Goal: Task Accomplishment & Management: Use online tool/utility

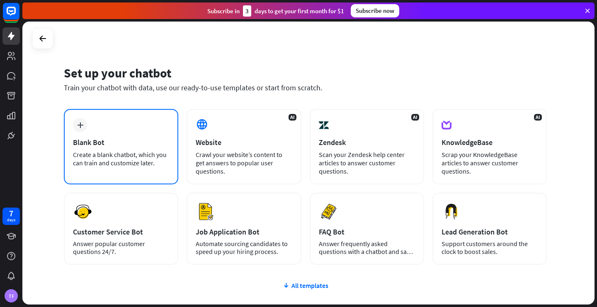
click at [145, 128] on div "plus Blank Bot Create a blank chatbot, which you can train and customize later." at bounding box center [121, 146] width 114 height 75
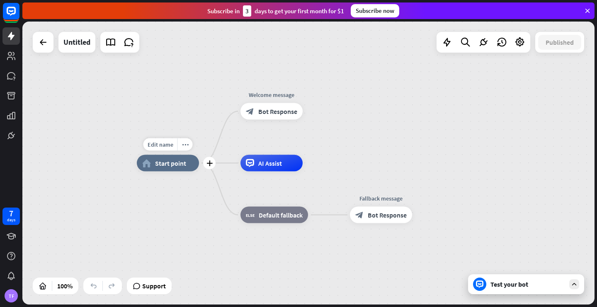
click at [166, 164] on span "Start point" at bounding box center [170, 163] width 31 height 8
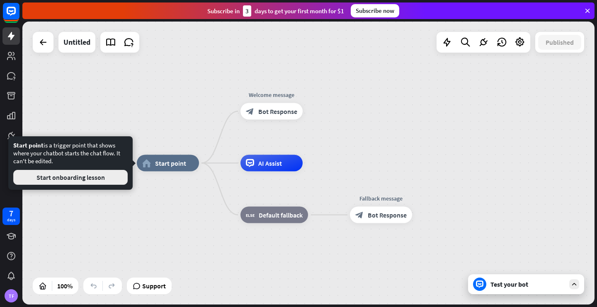
click at [107, 179] on button "Start onboarding lesson" at bounding box center [70, 177] width 114 height 15
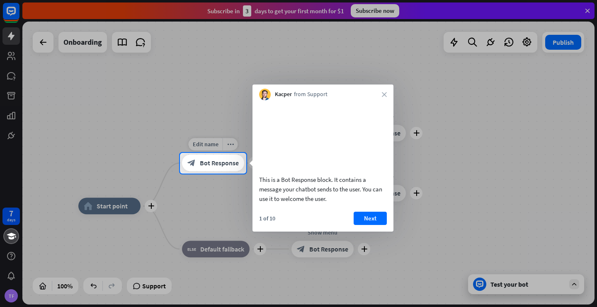
click at [222, 160] on span "Bot Response" at bounding box center [219, 163] width 39 height 8
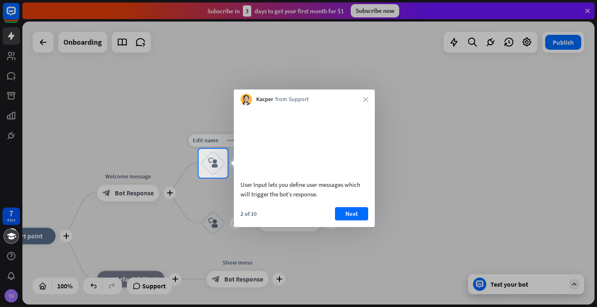
click at [208, 151] on div "Edit name more_horiz plus block_user_input" at bounding box center [213, 163] width 25 height 25
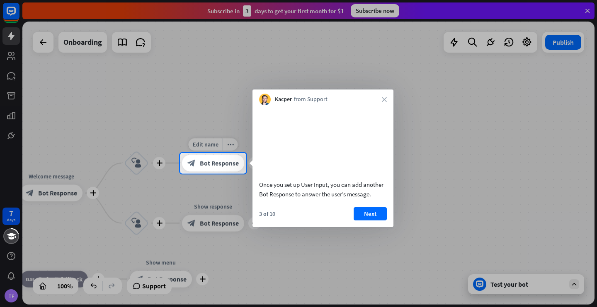
click at [221, 165] on span "Bot Response" at bounding box center [219, 163] width 39 height 8
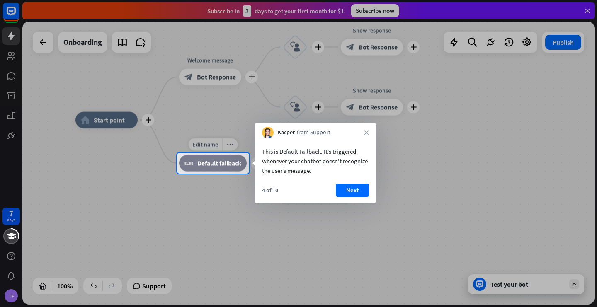
click at [222, 165] on span "Default fallback" at bounding box center [219, 163] width 44 height 8
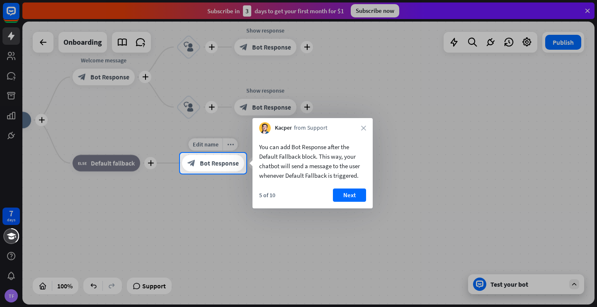
click at [225, 160] on span "Bot Response" at bounding box center [219, 163] width 39 height 8
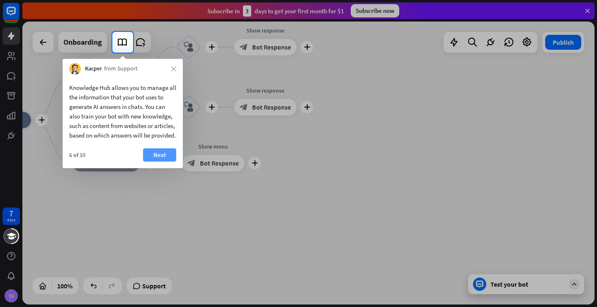
click at [160, 162] on button "Next" at bounding box center [159, 154] width 33 height 13
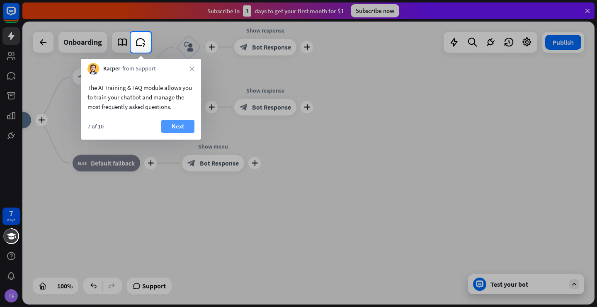
click at [174, 127] on button "Next" at bounding box center [177, 126] width 33 height 13
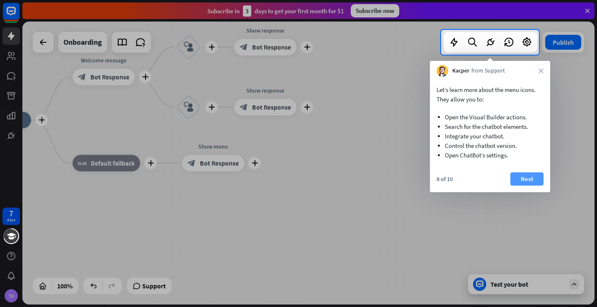
click at [417, 174] on button "Next" at bounding box center [526, 178] width 33 height 13
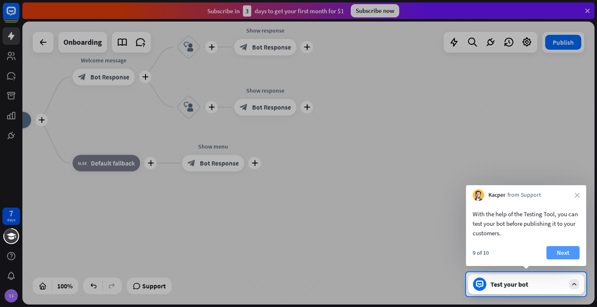
click at [417, 254] on button "Next" at bounding box center [562, 252] width 33 height 13
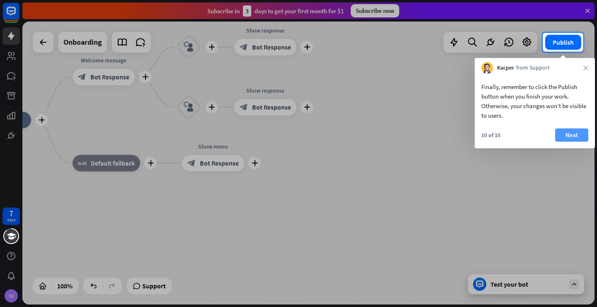
click at [417, 133] on button "Next" at bounding box center [571, 134] width 33 height 13
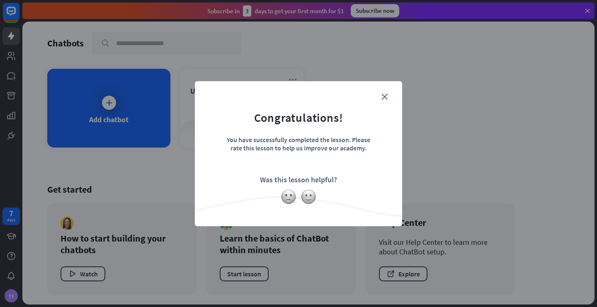
click at [110, 103] on div "close Congratulations! You have successfully completed the lesson. Please rate …" at bounding box center [298, 153] width 597 height 307
click at [386, 95] on icon "close" at bounding box center [384, 97] width 6 height 6
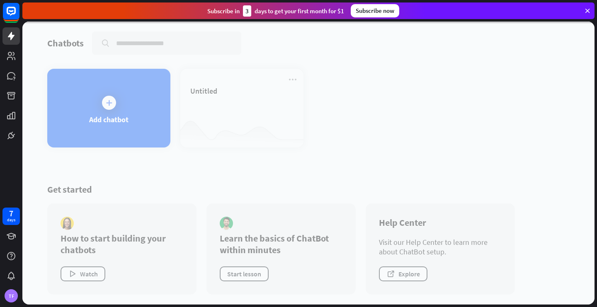
click at [109, 137] on div at bounding box center [308, 163] width 572 height 283
click at [108, 107] on div at bounding box center [308, 163] width 572 height 283
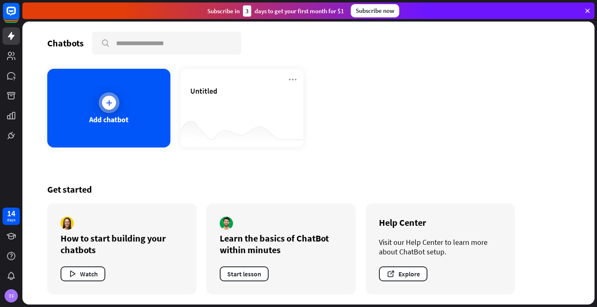
click at [123, 107] on div "Add chatbot" at bounding box center [108, 108] width 123 height 79
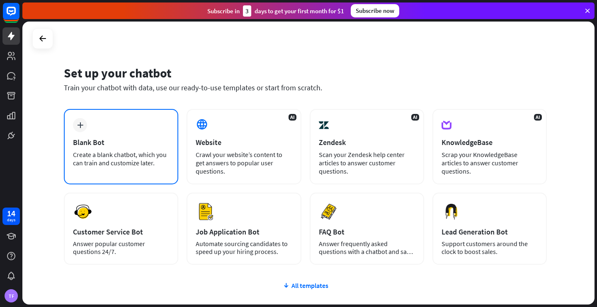
click at [154, 157] on div "Create a blank chatbot, which you can train and customize later." at bounding box center [121, 158] width 96 height 17
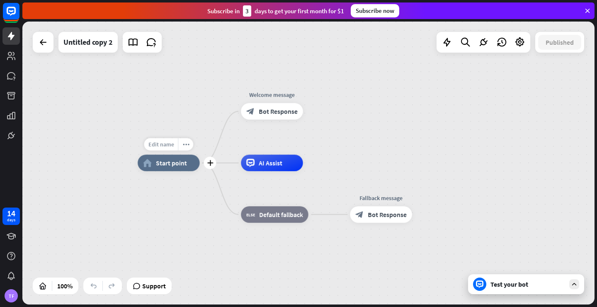
click at [172, 147] on span "Edit name" at bounding box center [161, 143] width 26 height 7
type input "*********"
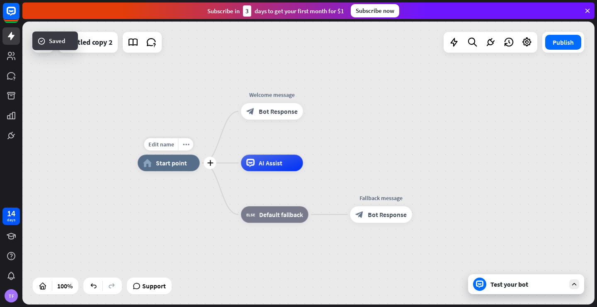
click at [186, 161] on span "Start point" at bounding box center [171, 163] width 31 height 8
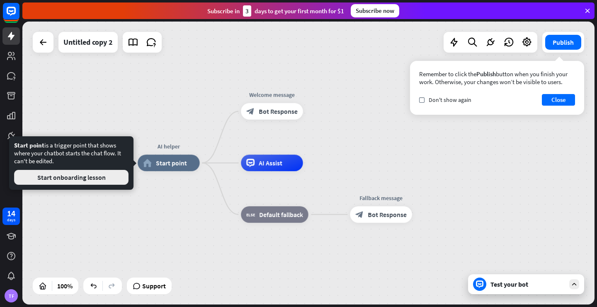
click at [118, 180] on button "Start onboarding lesson" at bounding box center [71, 177] width 114 height 15
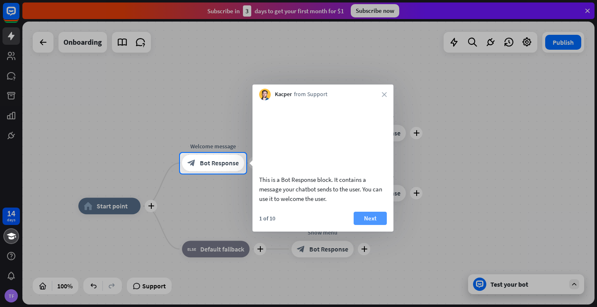
click at [362, 225] on button "Next" at bounding box center [369, 218] width 33 height 13
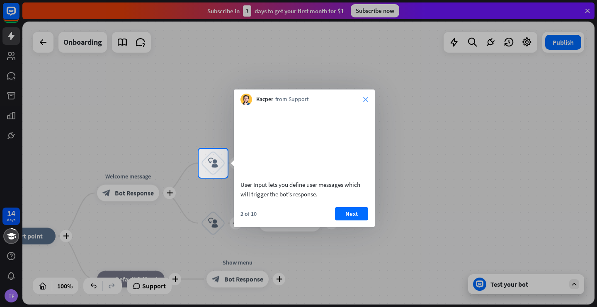
click at [367, 99] on icon "close" at bounding box center [365, 99] width 5 height 5
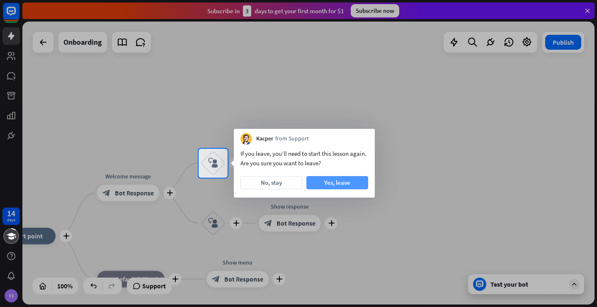
click at [339, 181] on button "Yes, leave" at bounding box center [337, 182] width 62 height 13
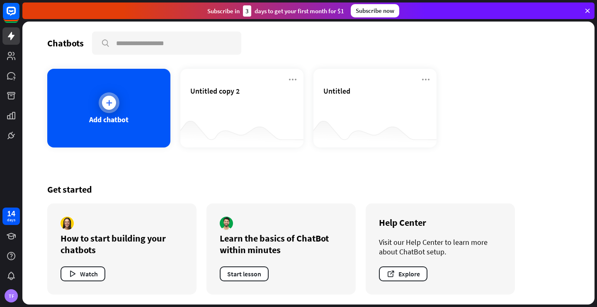
click at [126, 97] on div "Add chatbot" at bounding box center [108, 108] width 123 height 79
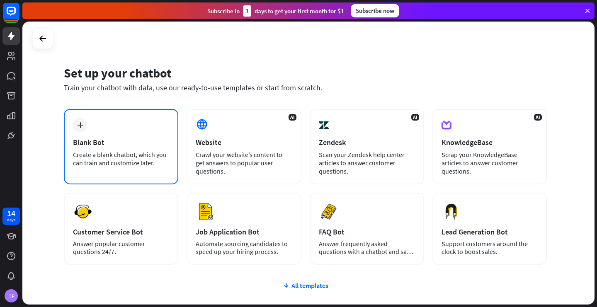
click at [152, 141] on div "Blank Bot" at bounding box center [121, 143] width 96 height 10
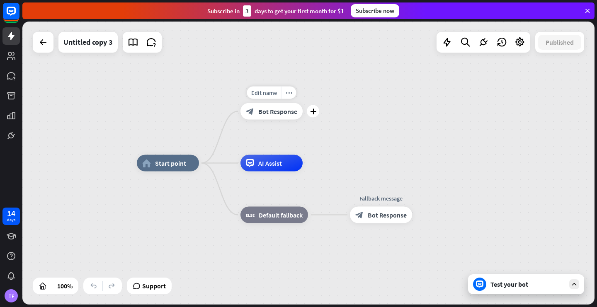
click at [271, 108] on span "Bot Response" at bounding box center [277, 111] width 39 height 8
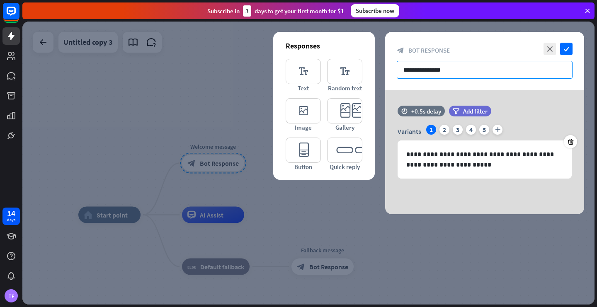
click at [417, 69] on input "**********" at bounding box center [484, 70] width 176 height 18
click at [417, 130] on div "2" at bounding box center [444, 130] width 10 height 10
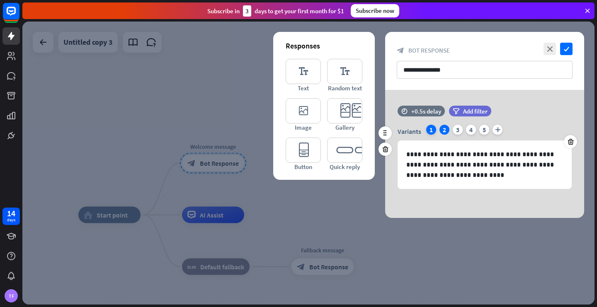
click at [417, 131] on div "1" at bounding box center [431, 130] width 10 height 10
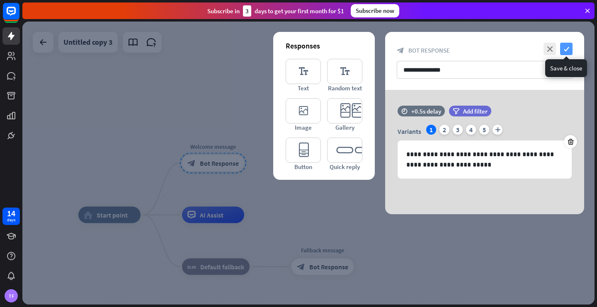
click at [417, 49] on icon "check" at bounding box center [566, 49] width 12 height 12
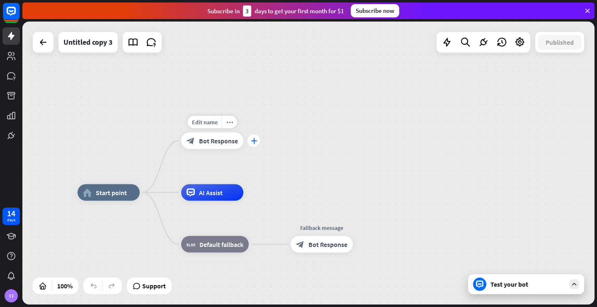
click at [251, 140] on icon "plus" at bounding box center [254, 141] width 6 height 6
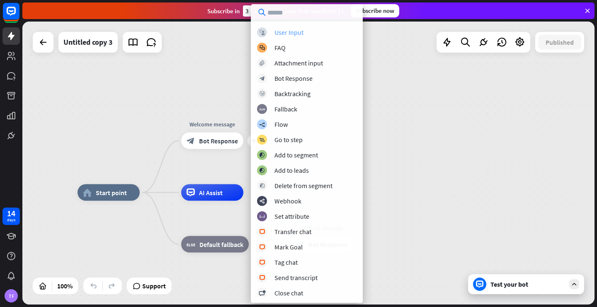
click at [302, 35] on div "User Input" at bounding box center [288, 32] width 29 height 8
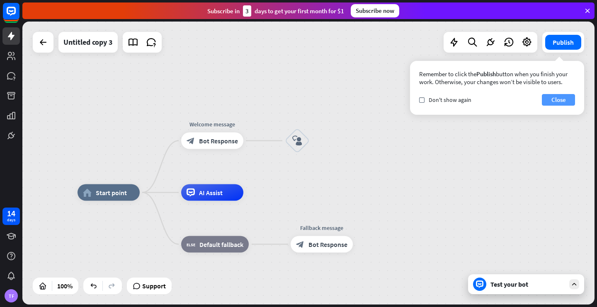
click at [417, 100] on button "Close" at bounding box center [557, 100] width 33 height 12
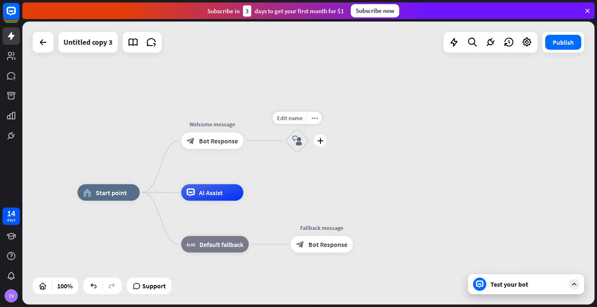
click at [302, 143] on div "block_user_input" at bounding box center [297, 140] width 25 height 25
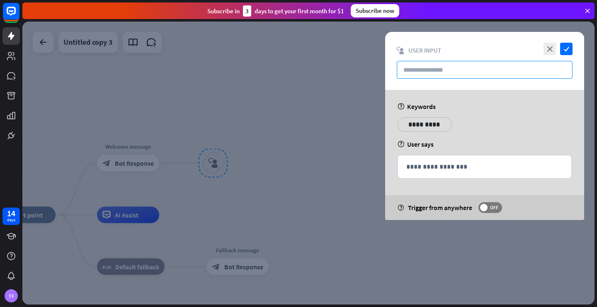
click at [417, 65] on input "text" at bounding box center [484, 70] width 176 height 18
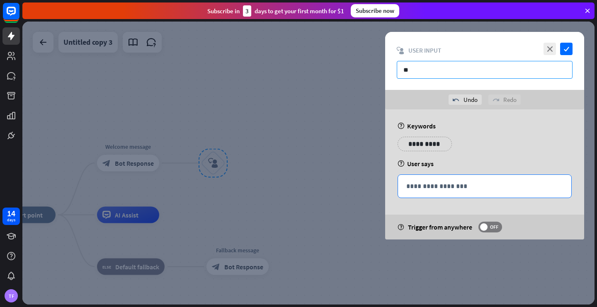
type input "*"
type input "******"
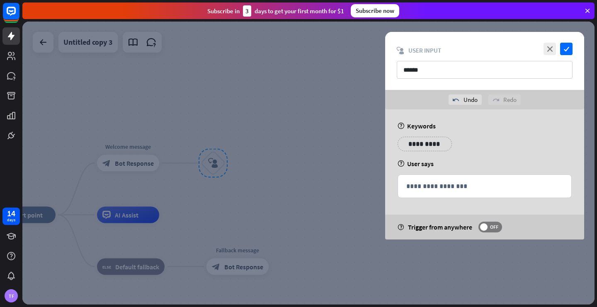
click at [417, 169] on div "**********" at bounding box center [484, 174] width 199 height 130
click at [417, 180] on div "**********" at bounding box center [484, 186] width 173 height 23
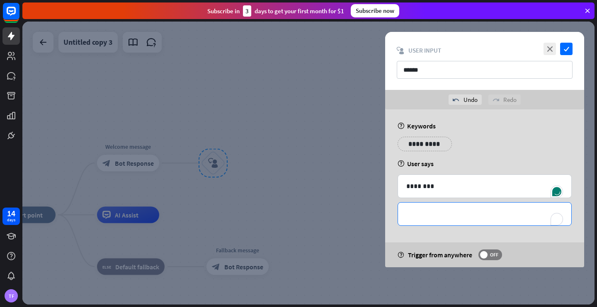
click at [417, 210] on p "**********" at bounding box center [484, 214] width 157 height 10
click at [417, 188] on p "********" at bounding box center [484, 186] width 157 height 10
click at [417, 217] on p "**********" at bounding box center [484, 214] width 157 height 10
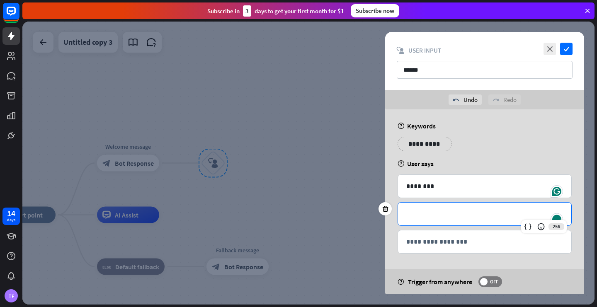
click at [417, 157] on div "**********" at bounding box center [484, 147] width 179 height 21
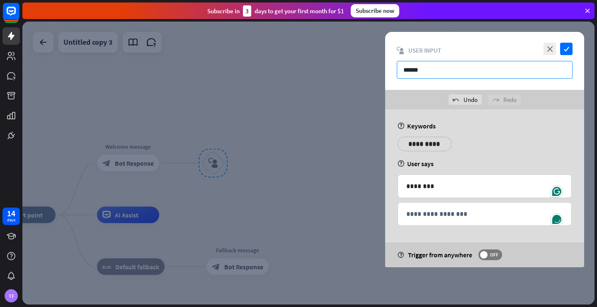
click at [417, 74] on input "******" at bounding box center [484, 70] width 176 height 18
click at [417, 50] on icon "check" at bounding box center [566, 49] width 12 height 12
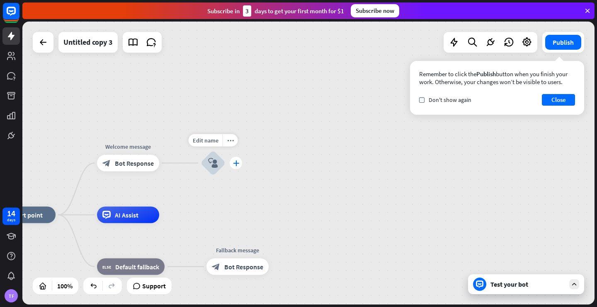
click at [234, 167] on div "plus" at bounding box center [236, 163] width 12 height 12
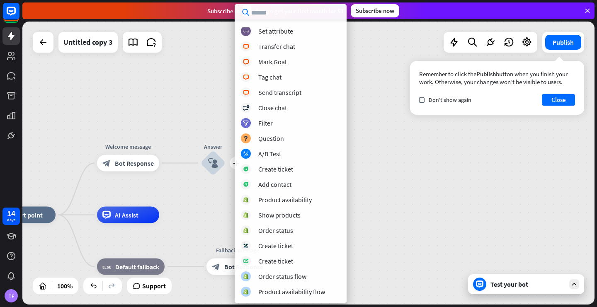
scroll to position [139, 0]
click at [283, 138] on div "Question" at bounding box center [271, 138] width 26 height 8
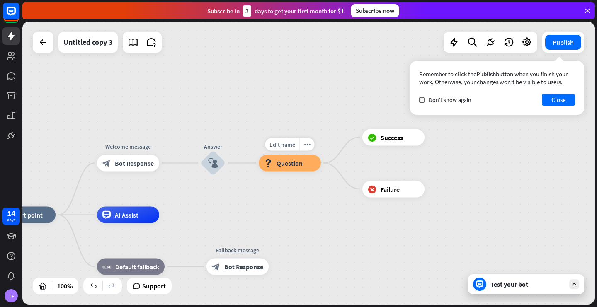
click at [286, 163] on span "Question" at bounding box center [289, 163] width 26 height 8
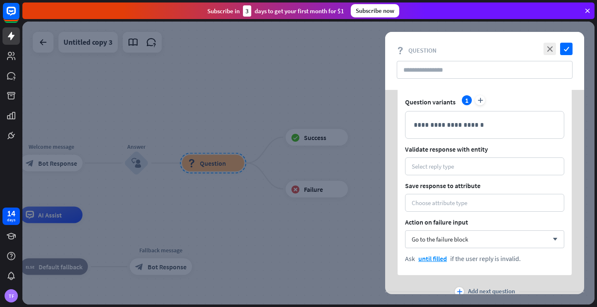
scroll to position [30, 0]
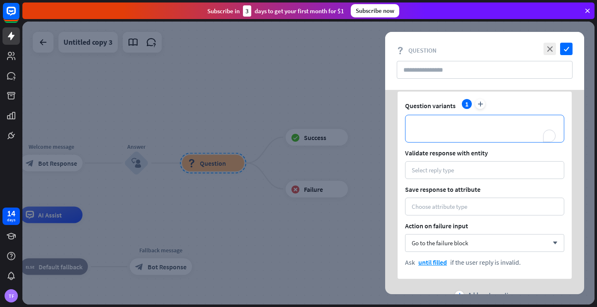
click at [417, 123] on div "**********" at bounding box center [484, 128] width 158 height 27
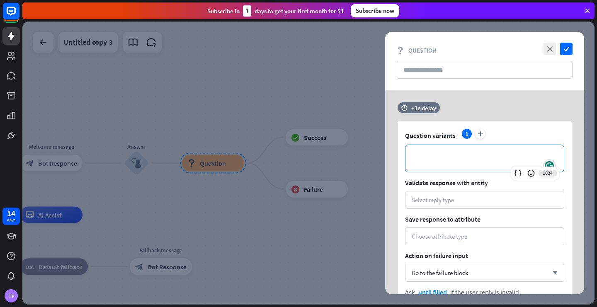
scroll to position [0, 0]
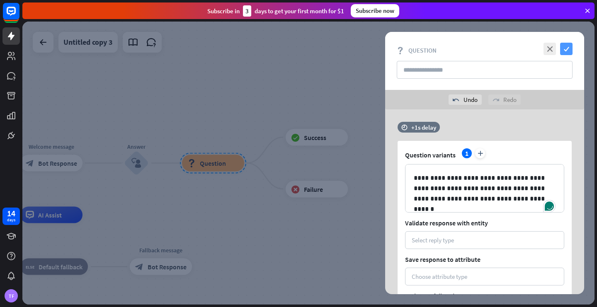
click at [417, 49] on icon "check" at bounding box center [566, 49] width 12 height 12
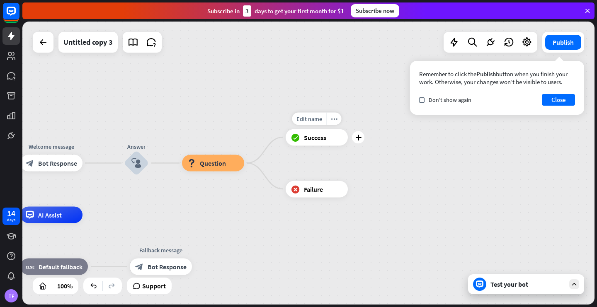
click at [297, 137] on icon "block_success" at bounding box center [295, 137] width 9 height 8
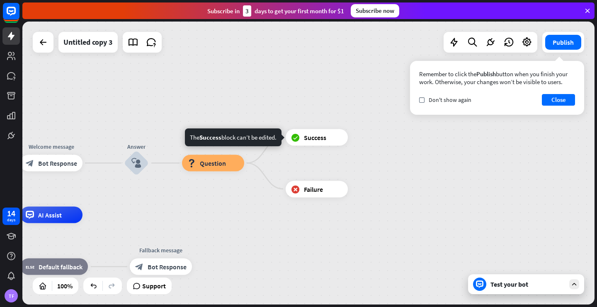
click at [250, 205] on div "home_2 Start point Welcome message block_bot_response Bot Response Answer block…" at bounding box center [308, 163] width 572 height 283
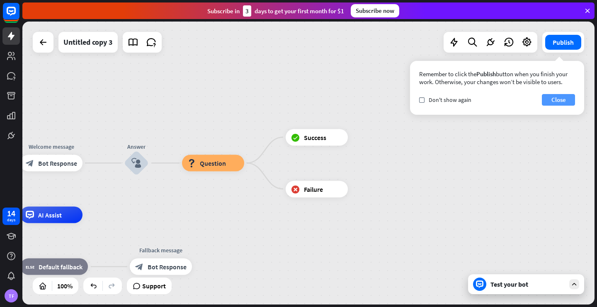
click at [417, 103] on button "Close" at bounding box center [557, 100] width 33 height 12
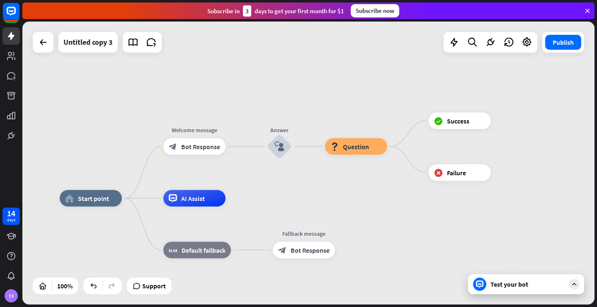
click at [417, 291] on div "Test your bot" at bounding box center [526, 284] width 116 height 20
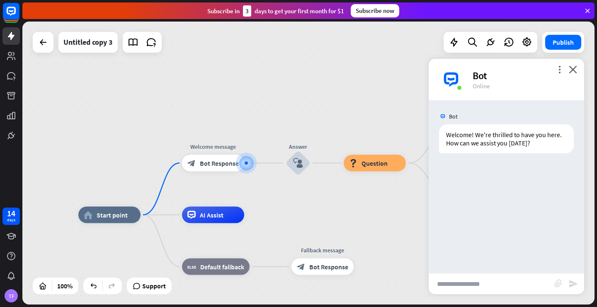
click at [417, 286] on input "text" at bounding box center [491, 283] width 126 height 21
type input "********"
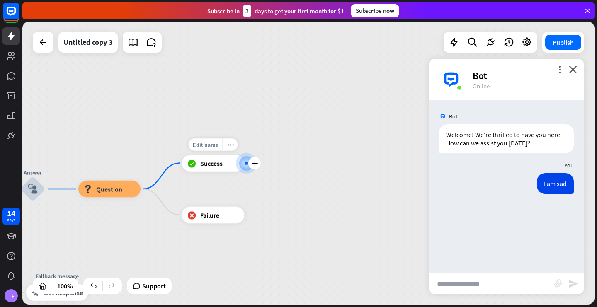
click at [242, 166] on div at bounding box center [246, 163] width 21 height 21
click at [217, 162] on span "Success" at bounding box center [211, 163] width 22 height 8
click at [245, 167] on div at bounding box center [245, 163] width 17 height 17
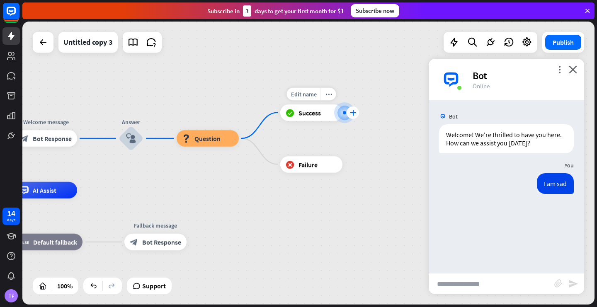
click at [353, 113] on icon "plus" at bounding box center [353, 113] width 6 height 6
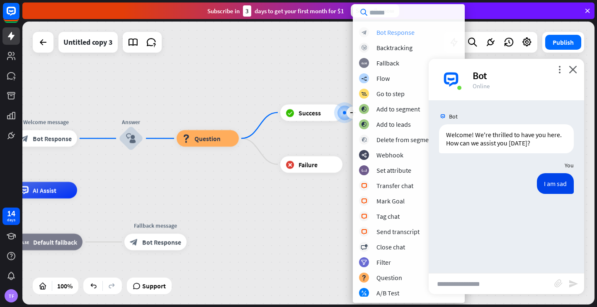
click at [400, 36] on div "block_bot_response Bot Response" at bounding box center [408, 32] width 99 height 10
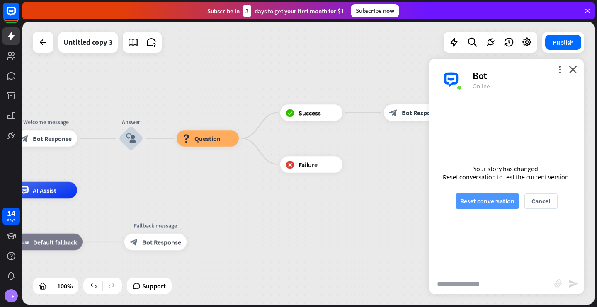
click at [417, 206] on button "Reset conversation" at bounding box center [486, 200] width 63 height 15
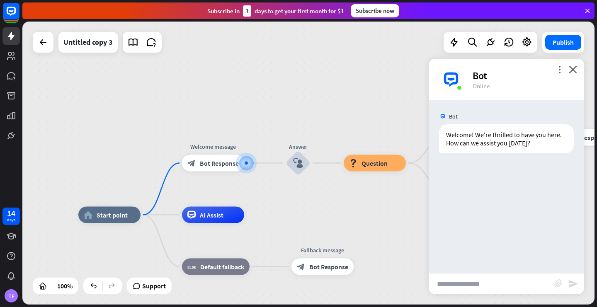
click at [417, 289] on input "text" at bounding box center [491, 283] width 126 height 21
type input "********"
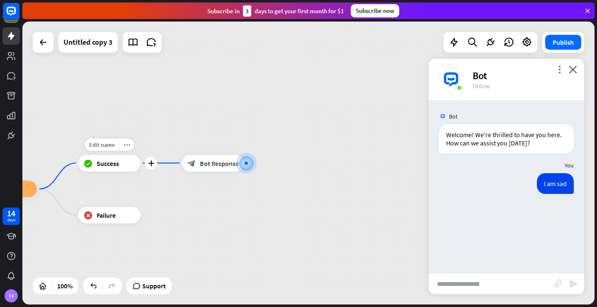
click at [118, 166] on span "Success" at bounding box center [108, 163] width 22 height 8
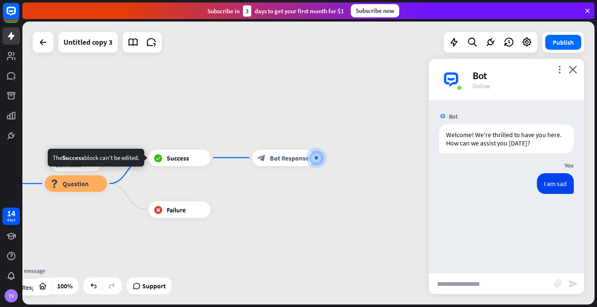
click at [87, 183] on span "Question" at bounding box center [76, 183] width 26 height 8
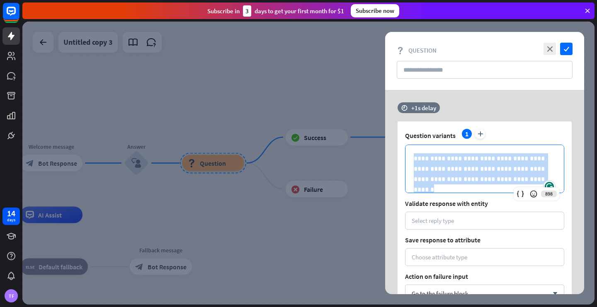
drag, startPoint x: 414, startPoint y: 155, endPoint x: 491, endPoint y: 180, distance: 80.8
click at [417, 180] on p "**********" at bounding box center [484, 168] width 142 height 31
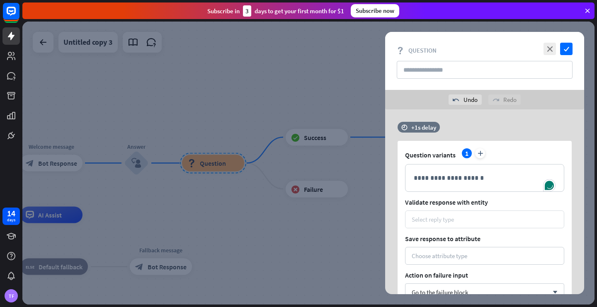
click at [417, 215] on div "Select reply type" at bounding box center [484, 219] width 146 height 8
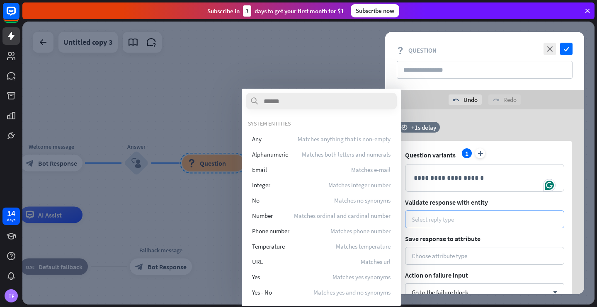
click at [417, 219] on div "Select reply type" at bounding box center [432, 219] width 42 height 8
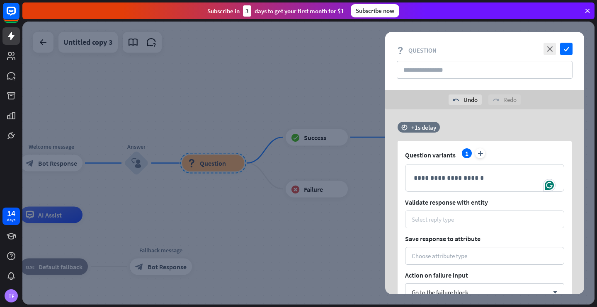
click at [417, 216] on div "Select reply type" at bounding box center [432, 219] width 42 height 8
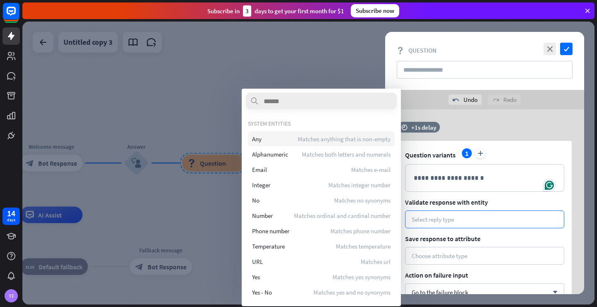
click at [329, 138] on span "Matches anything that is non-empty" at bounding box center [343, 139] width 93 height 8
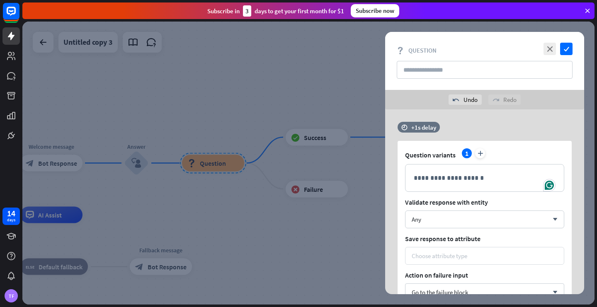
click at [417, 255] on div "Choose attribute type" at bounding box center [439, 256] width 56 height 8
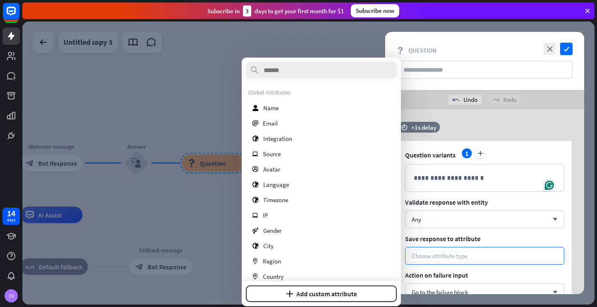
click at [223, 192] on div at bounding box center [308, 163] width 572 height 283
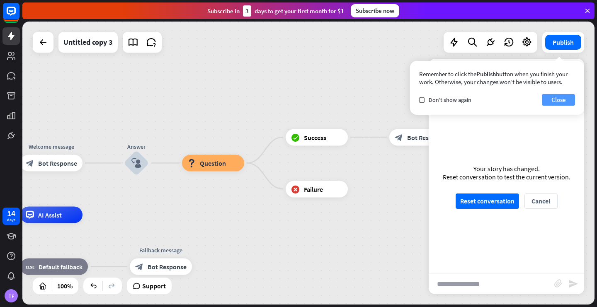
click at [417, 99] on button "Close" at bounding box center [557, 100] width 33 height 12
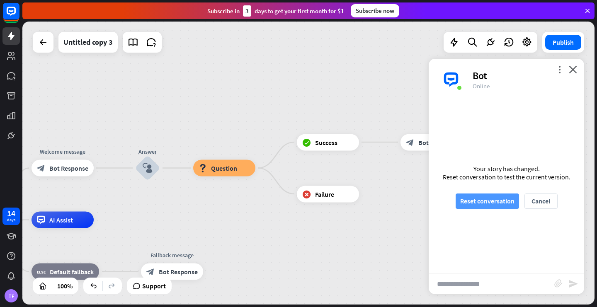
click at [417, 198] on button "Reset conversation" at bounding box center [486, 200] width 63 height 15
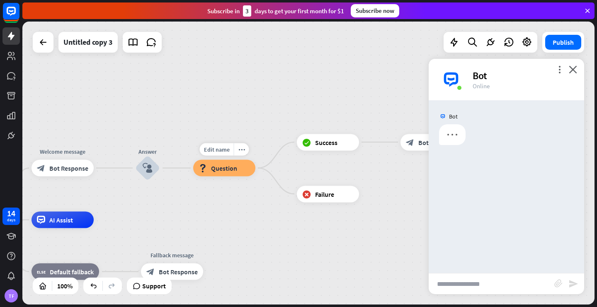
click at [230, 169] on span "Question" at bounding box center [224, 168] width 26 height 8
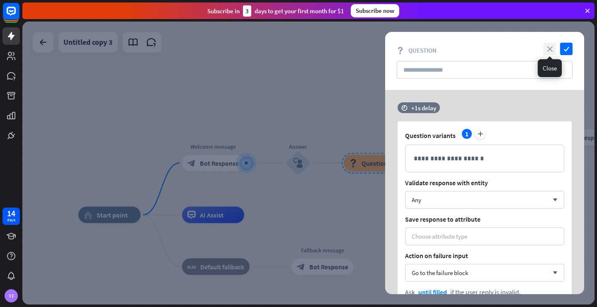
click at [417, 50] on icon "close" at bounding box center [549, 49] width 12 height 12
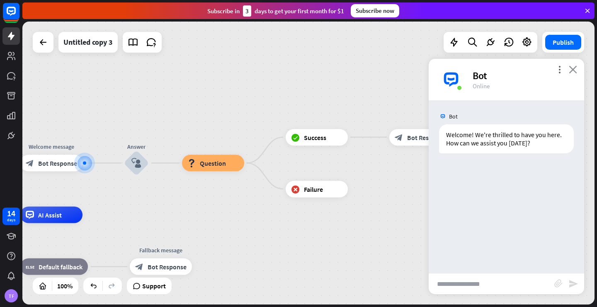
click at [417, 67] on icon "close" at bounding box center [572, 69] width 8 height 8
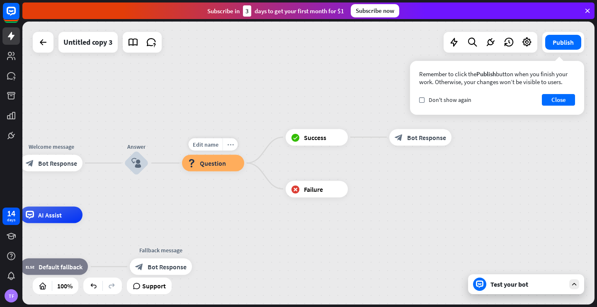
click at [230, 149] on div "more_horiz" at bounding box center [229, 144] width 15 height 12
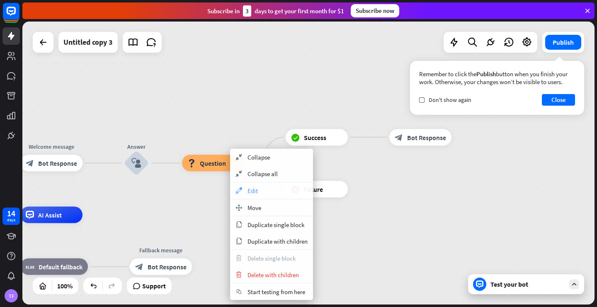
click at [251, 191] on span "Edit" at bounding box center [252, 191] width 10 height 8
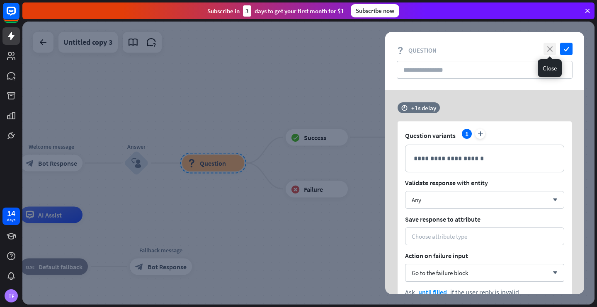
click at [417, 48] on icon "close" at bounding box center [549, 49] width 12 height 12
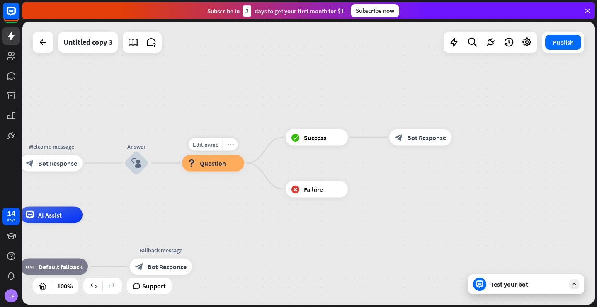
click at [235, 145] on div "more_horiz" at bounding box center [229, 144] width 15 height 12
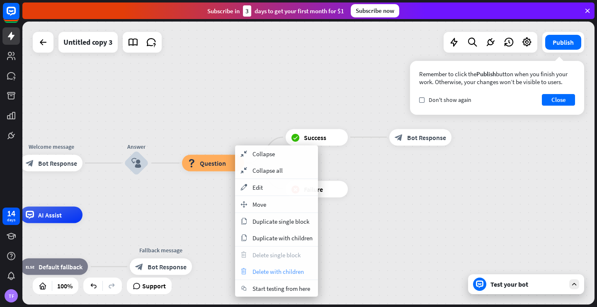
click at [273, 270] on span "Delete with children" at bounding box center [277, 272] width 51 height 8
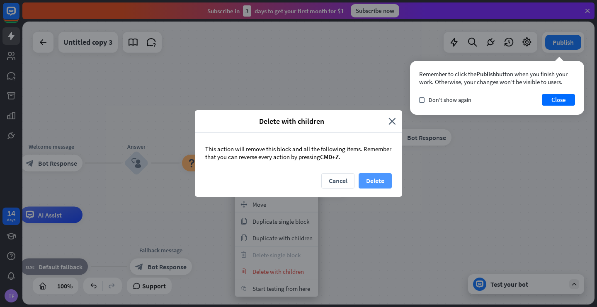
click at [385, 179] on button "Delete" at bounding box center [374, 180] width 33 height 15
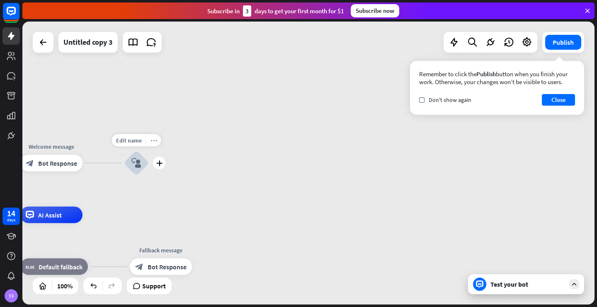
click at [155, 145] on div "more_horiz" at bounding box center [153, 140] width 15 height 12
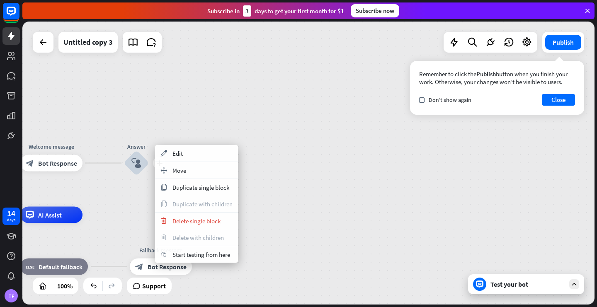
click at [190, 120] on div "home_2 Start point Welcome message block_bot_response Bot Response plus Answer …" at bounding box center [308, 163] width 572 height 283
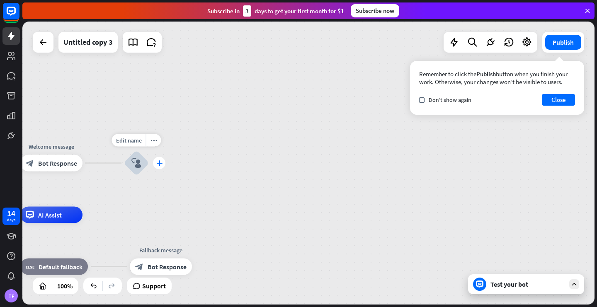
click at [157, 164] on icon "plus" at bounding box center [159, 163] width 6 height 6
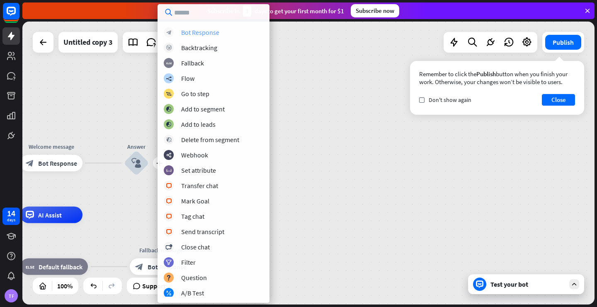
click at [208, 35] on div "Bot Response" at bounding box center [200, 32] width 38 height 8
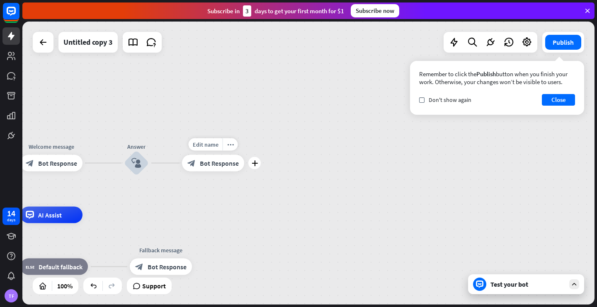
click at [206, 161] on span "Bot Response" at bounding box center [219, 163] width 39 height 8
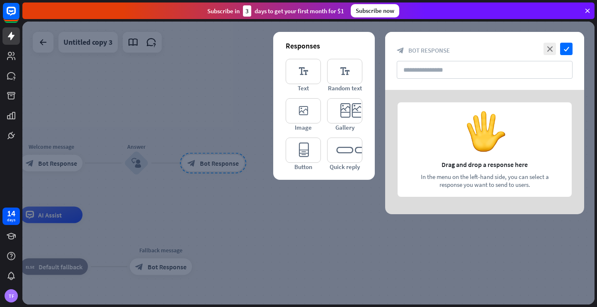
click at [417, 141] on div at bounding box center [484, 152] width 199 height 124
click at [417, 145] on div at bounding box center [484, 152] width 199 height 124
click at [417, 176] on div at bounding box center [484, 152] width 199 height 124
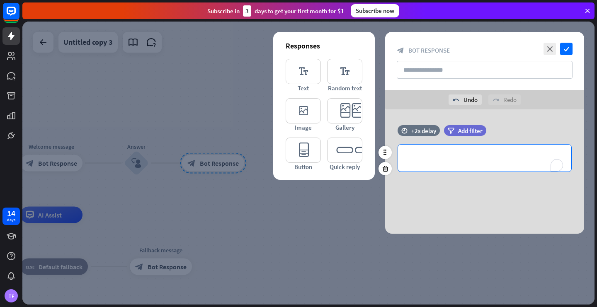
click at [417, 156] on p "**********" at bounding box center [484, 158] width 157 height 10
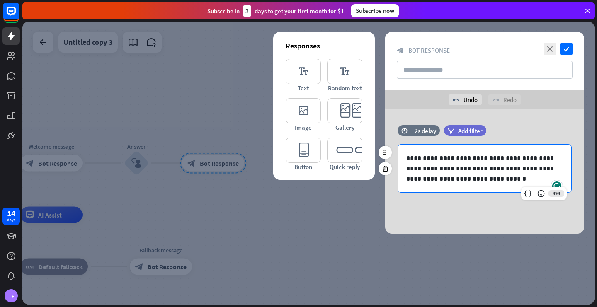
click at [417, 169] on p "**********" at bounding box center [484, 168] width 157 height 31
click at [417, 176] on p "**********" at bounding box center [484, 168] width 157 height 31
click at [417, 53] on icon "check" at bounding box center [566, 49] width 12 height 12
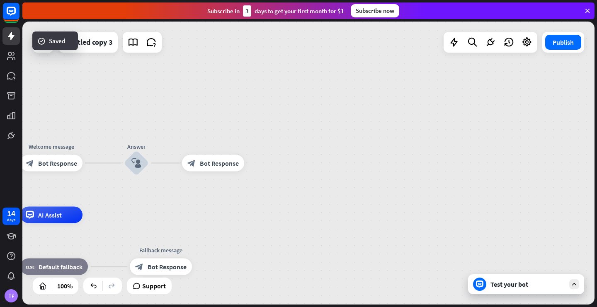
click at [417, 288] on div "Test your bot" at bounding box center [526, 284] width 116 height 20
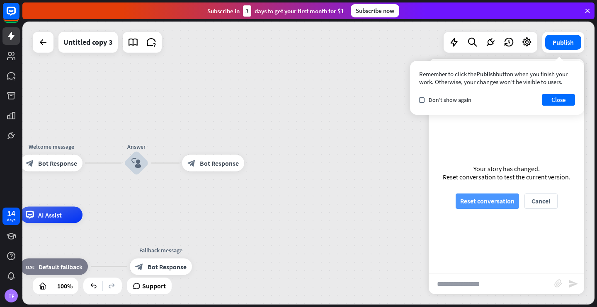
click at [417, 204] on button "Reset conversation" at bounding box center [486, 200] width 63 height 15
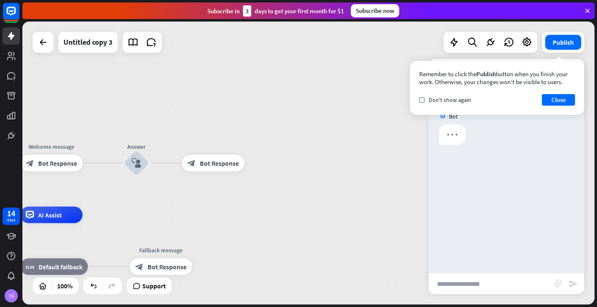
click at [417, 282] on input "text" at bounding box center [491, 283] width 126 height 21
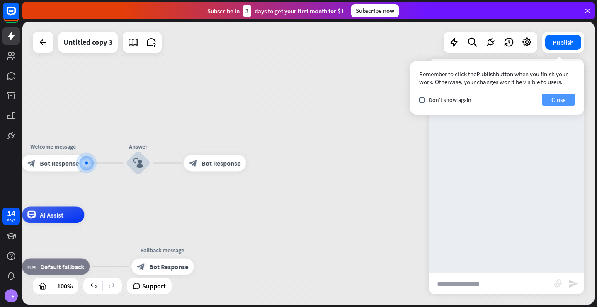
click at [417, 100] on button "Close" at bounding box center [557, 100] width 33 height 12
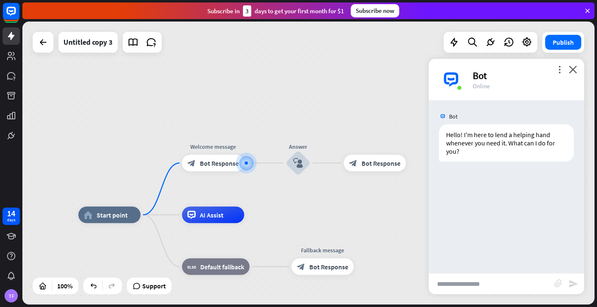
click at [417, 288] on input "text" at bounding box center [491, 283] width 126 height 21
type input "********"
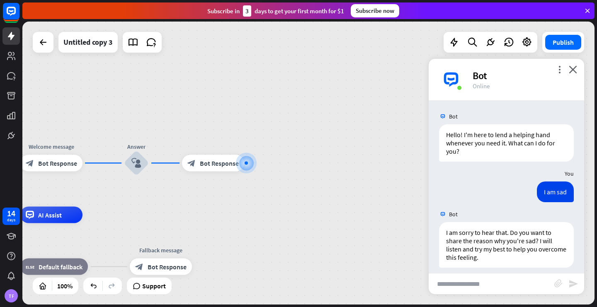
scroll to position [7, 0]
